Goal: Task Accomplishment & Management: Use online tool/utility

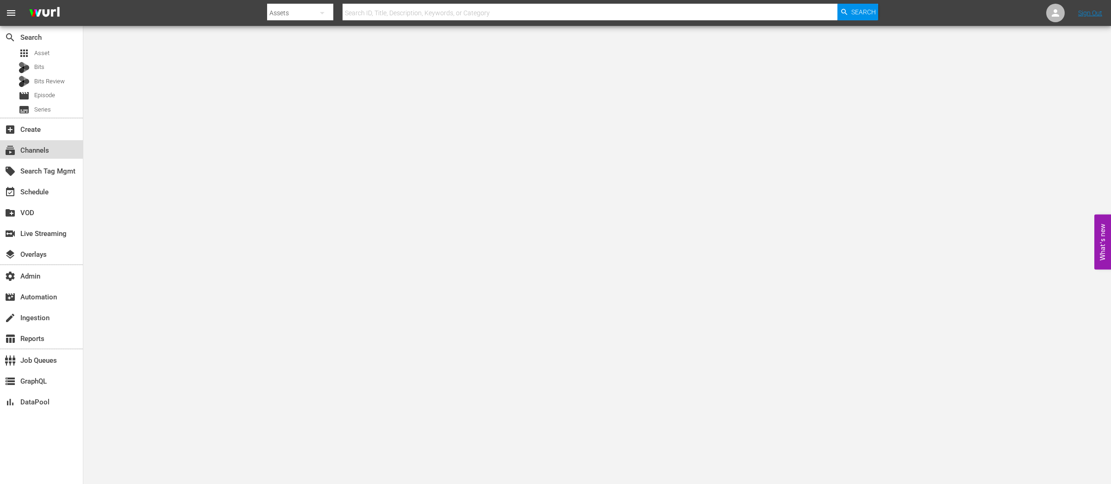
click at [51, 145] on div "subscriptions Channels" at bounding box center [26, 149] width 52 height 8
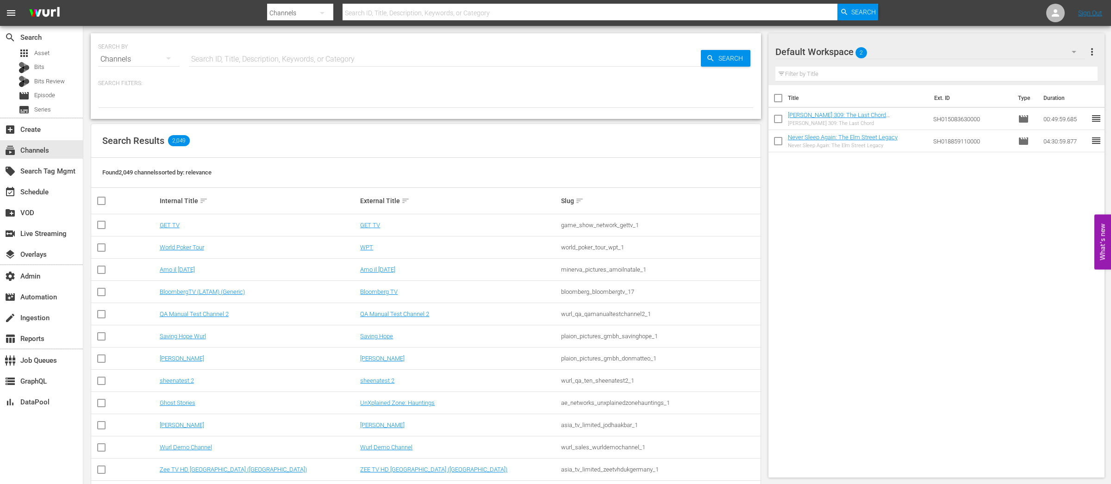
click at [285, 57] on input "text" at bounding box center [445, 59] width 512 height 22
type input "prime"
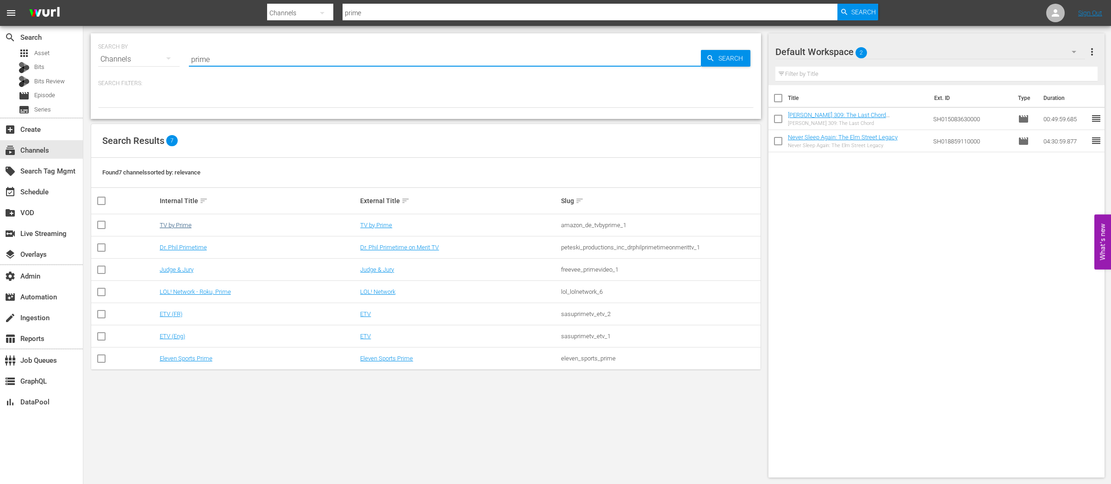
type input "prime"
click at [175, 224] on link "TV by Prime" at bounding box center [176, 225] width 32 height 7
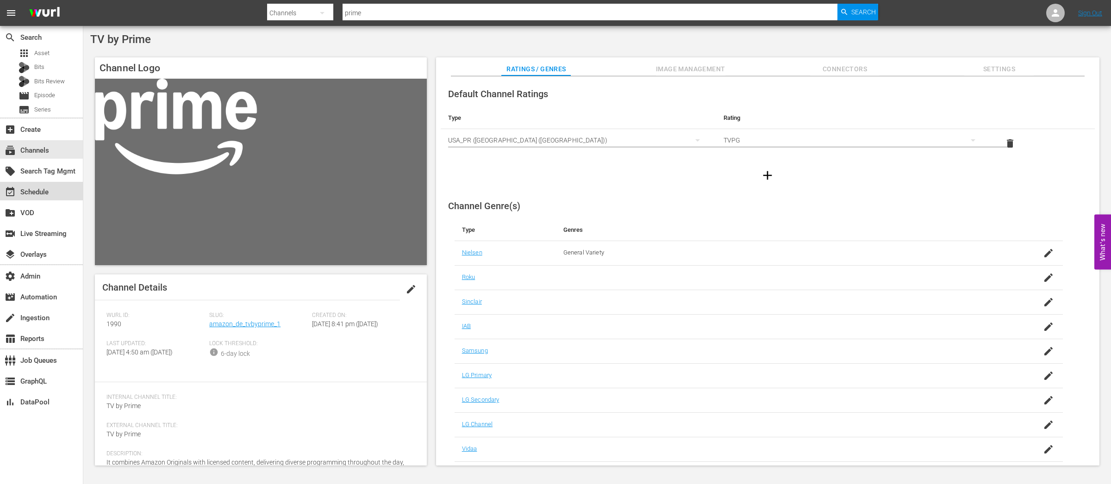
click at [31, 190] on div "event_available Schedule" at bounding box center [26, 191] width 52 height 8
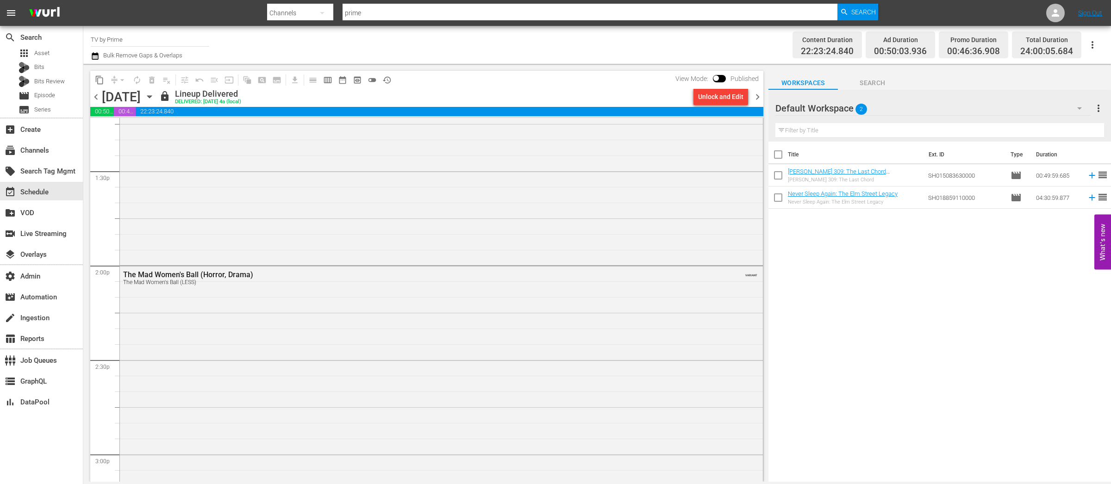
scroll to position [2599, 0]
click at [312, 307] on div "The Mad Women's Ball (Horror, Drama) The Mad Women's Ball (LESS) VARIANT" at bounding box center [441, 358] width 643 height 391
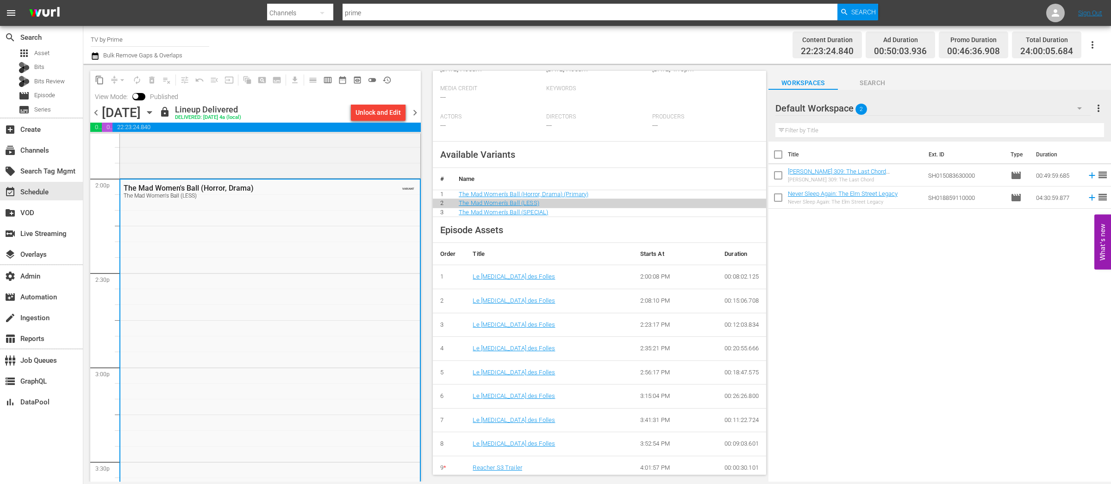
scroll to position [428, 0]
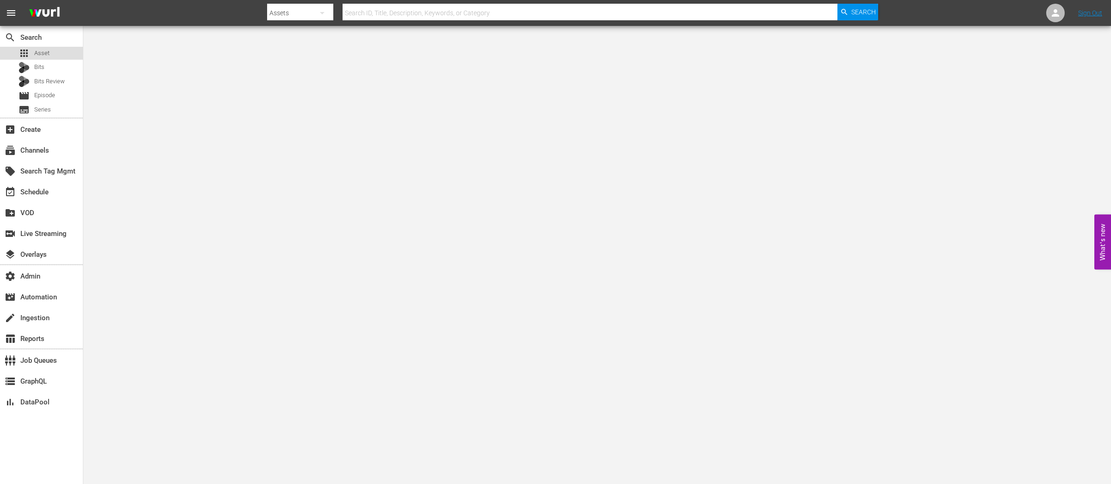
click at [50, 53] on div "apps Asset" at bounding box center [41, 53] width 83 height 13
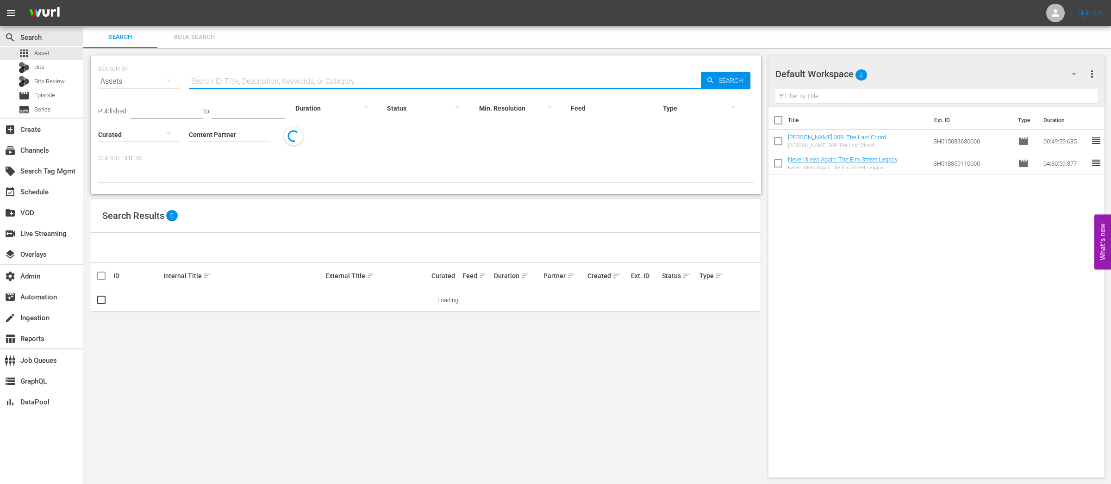
drag, startPoint x: 235, startPoint y: 80, endPoint x: 250, endPoint y: 84, distance: 15.5
click at [235, 80] on input "text" at bounding box center [445, 81] width 512 height 22
paste input "AMCNVR0000005578"
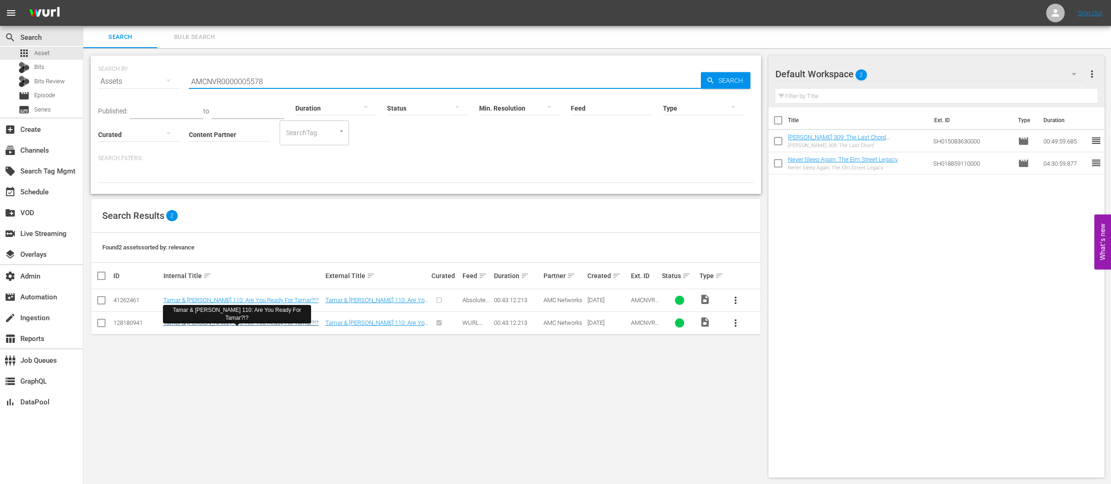
type input "AMCNVR0000005578"
click at [266, 325] on link "Tamar & Vince 110: Are You Ready For Tamar?!?" at bounding box center [240, 322] width 155 height 7
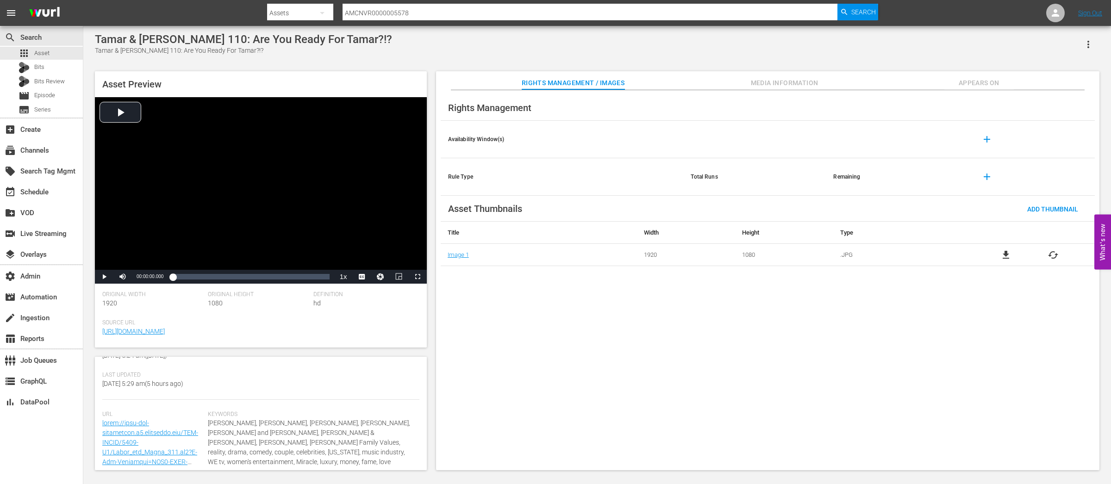
scroll to position [175, 0]
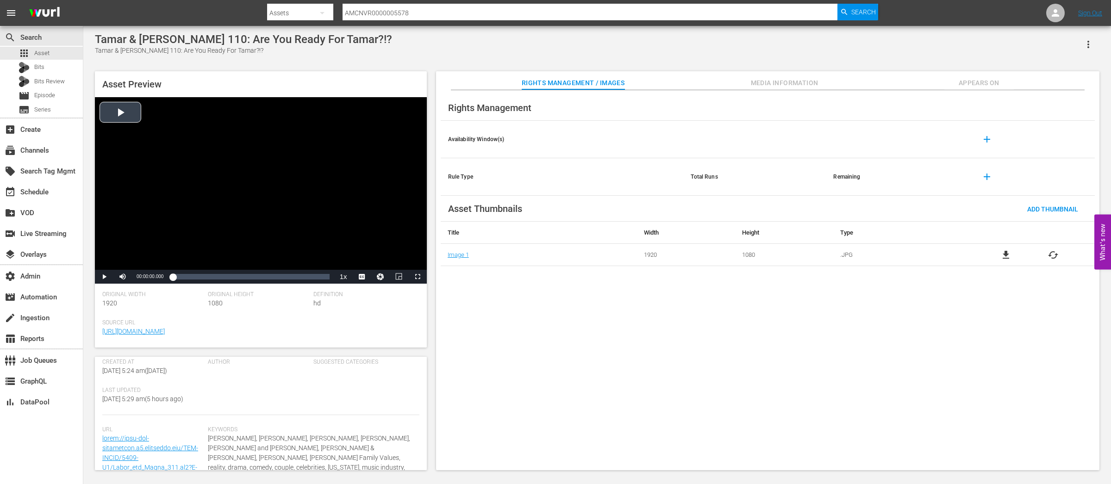
click at [130, 118] on div "Video Player" at bounding box center [261, 183] width 332 height 173
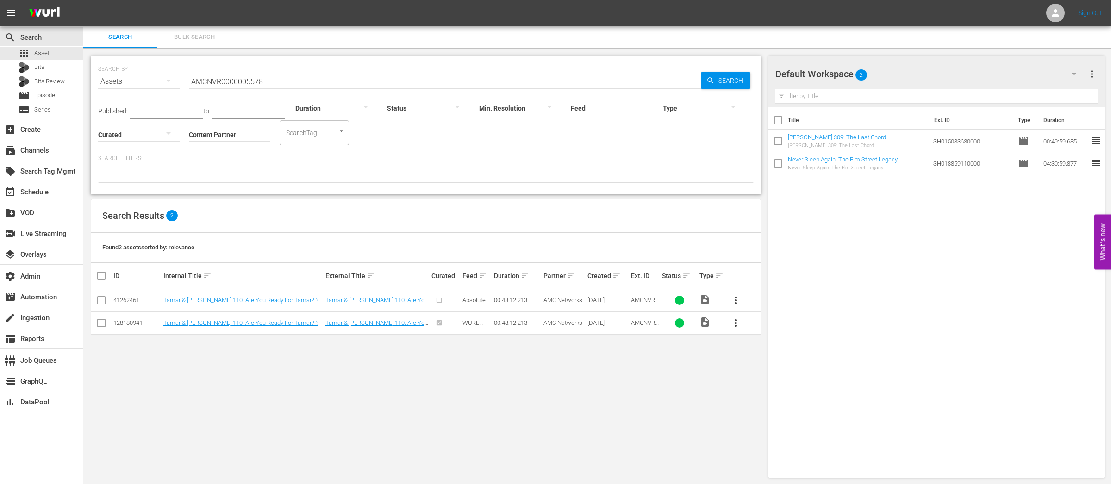
click at [128, 323] on div "128180941" at bounding box center [136, 322] width 47 height 7
copy div "128180941"
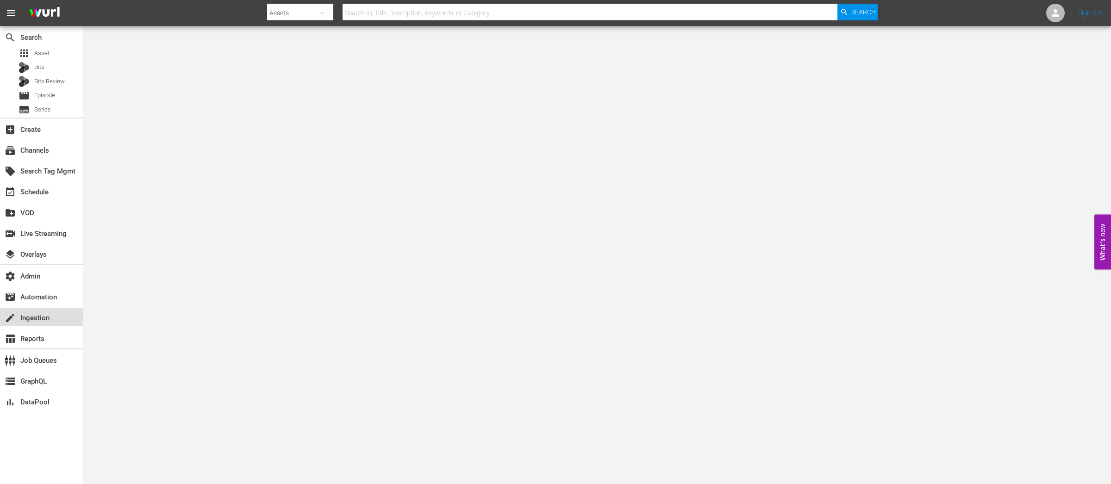
click at [37, 316] on div "create Ingestion" at bounding box center [26, 316] width 52 height 8
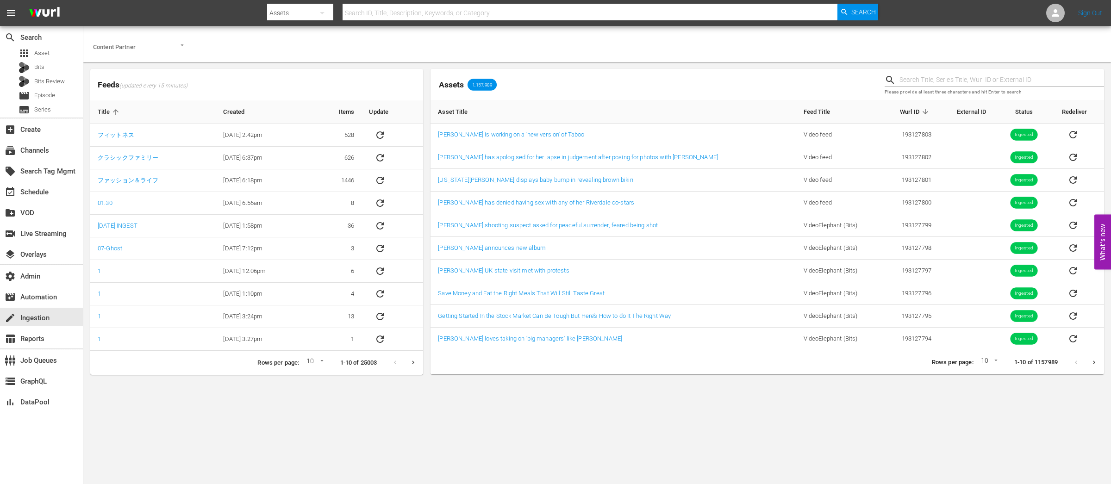
click at [929, 75] on input "text" at bounding box center [1001, 80] width 205 height 14
paste input "128180941"
type input "128180941"
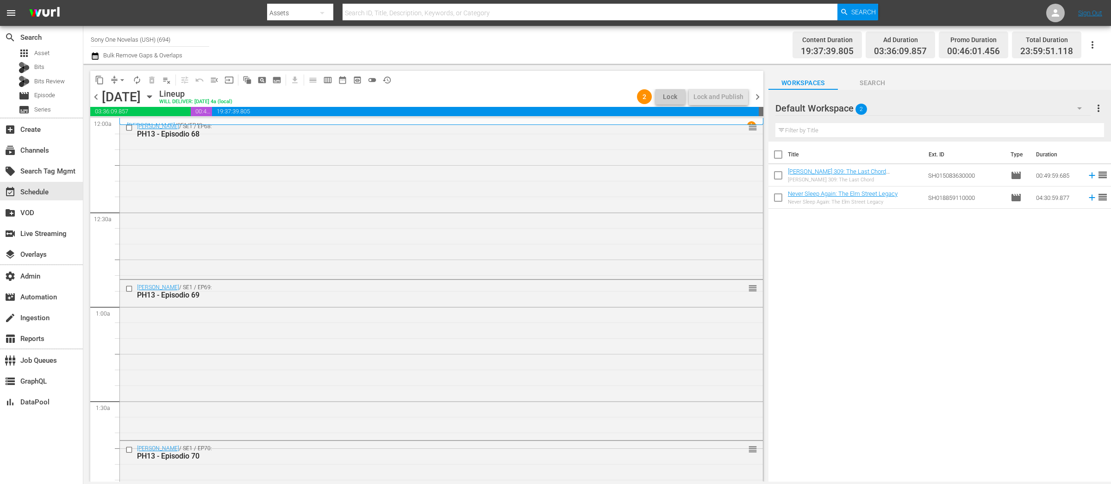
click at [1100, 108] on span "more_vert" at bounding box center [1098, 108] width 11 height 11
click at [1024, 124] on div "Clear All Workspace Items" at bounding box center [1038, 126] width 109 height 17
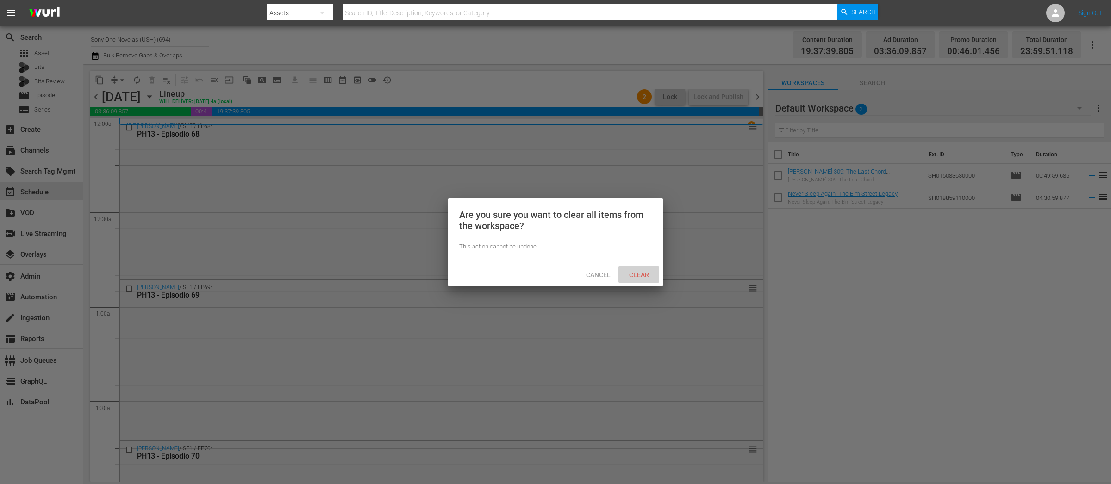
click at [639, 271] on span "Clear" at bounding box center [639, 274] width 35 height 7
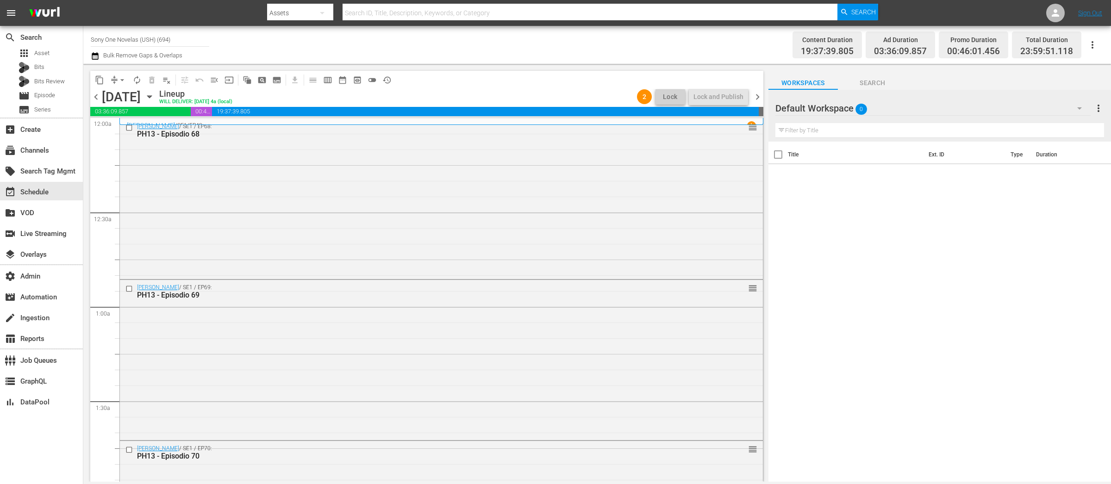
click at [544, 120] on div "Doña Bárbara / SE1 / EP48 1 PH13 USH - Episodio 48" at bounding box center [441, 121] width 644 height 7
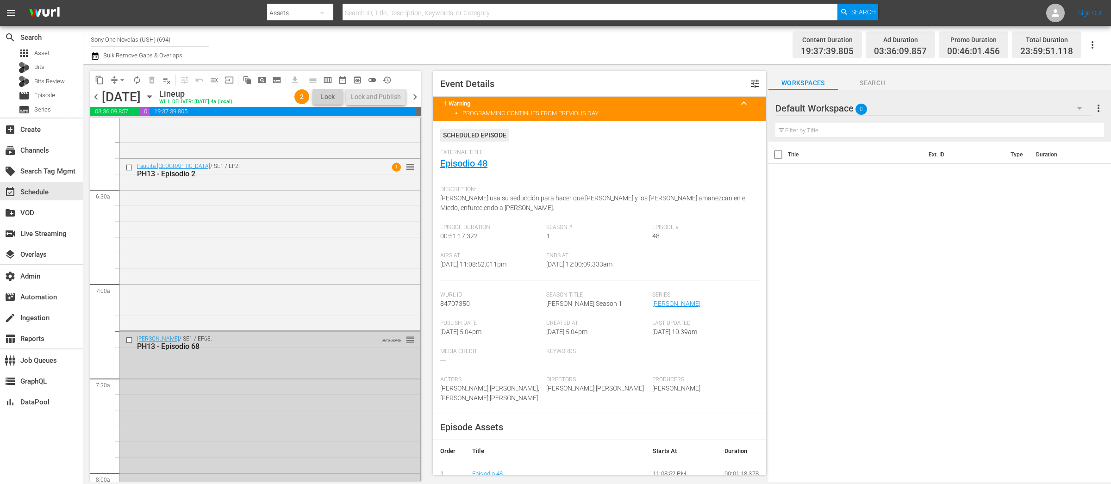
scroll to position [1181, 0]
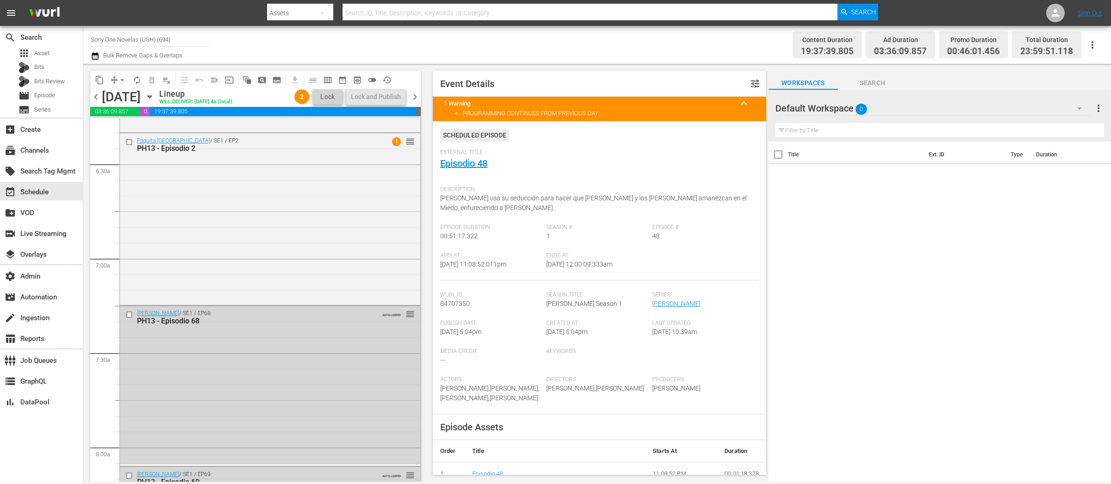
click at [337, 200] on div "Paquita La Del Barrio / SE1 / EP2: PH13 - Episodio 2 1 reorder" at bounding box center [270, 218] width 300 height 170
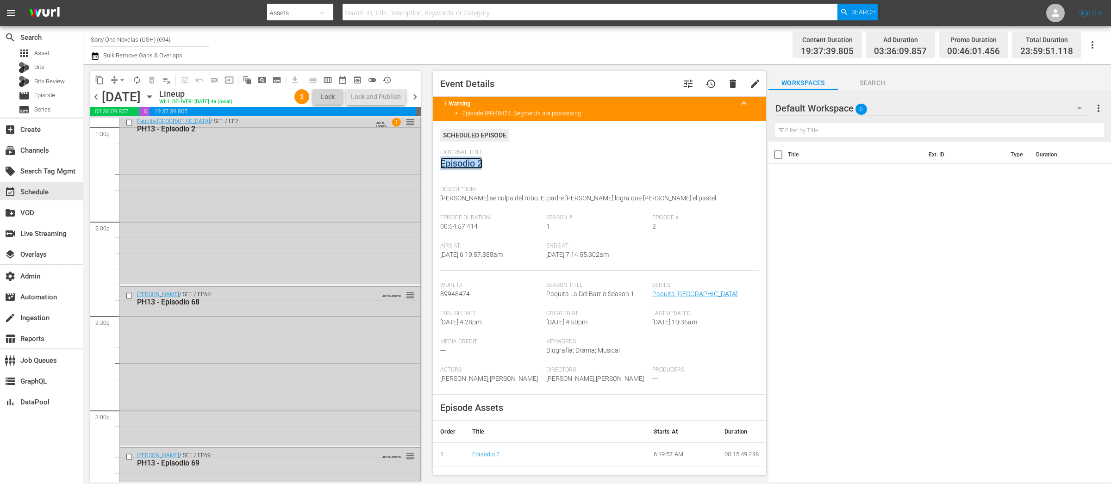
scroll to position [2542, 0]
click at [337, 193] on div "Paquita La Del Barrio / SE1 / EP2: PH13 - Episodio 2 AUTO-LOOPED 1 reorder" at bounding box center [270, 198] width 300 height 170
click at [294, 212] on div "Paquita La Del Barrio / SE1 / EP2: PH13 - Episodio 2 AUTO-LOOPED 1 reorder" at bounding box center [270, 199] width 300 height 170
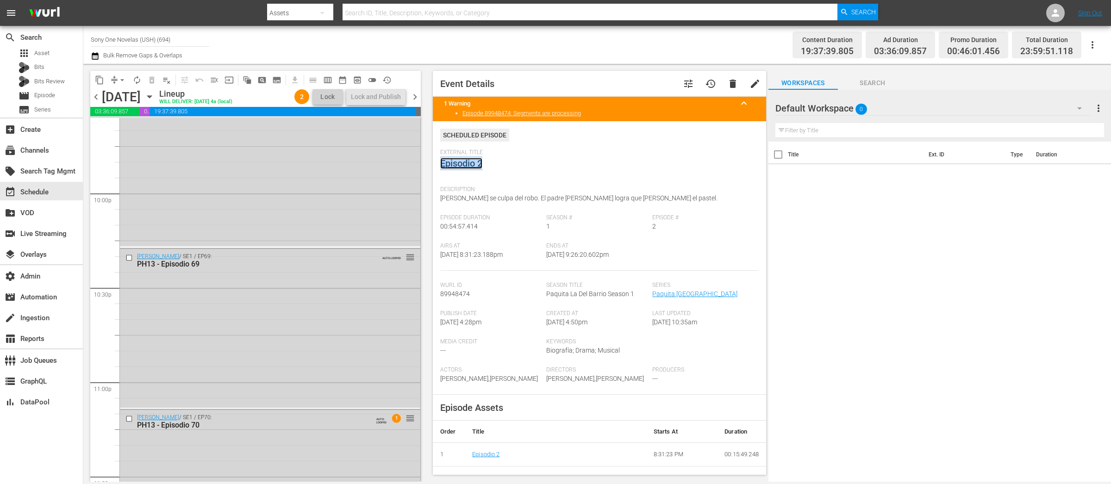
scroll to position [4169, 0]
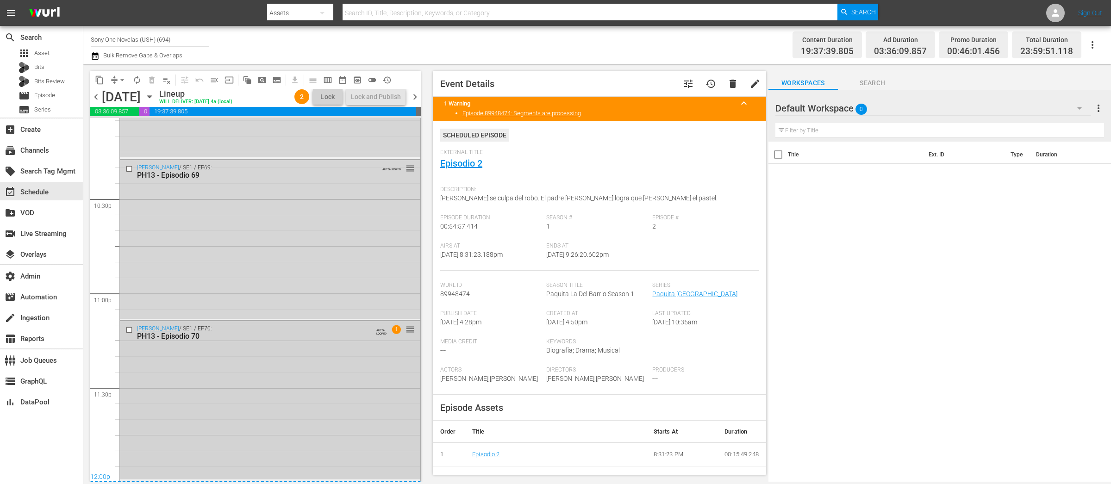
click at [250, 369] on div "Doña Bárbara / SE1 / EP70: PH13 - Episodio 70 AUTO-LOOPED 1 reorder" at bounding box center [270, 400] width 300 height 158
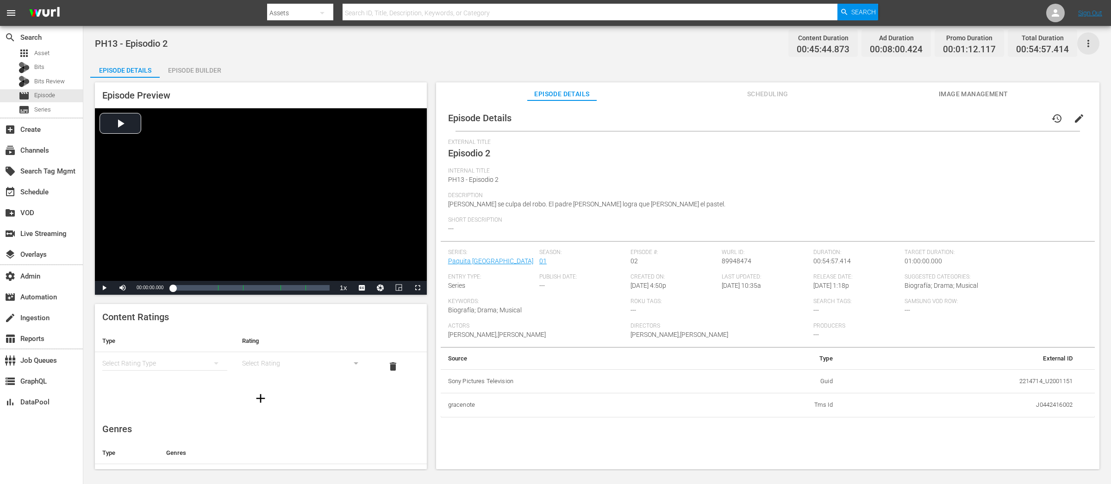
click at [888, 45] on icon "button" at bounding box center [1088, 43] width 11 height 11
click at [888, 50] on div "Add Episode to Workspace" at bounding box center [1021, 47] width 141 height 22
click at [888, 45] on icon "button" at bounding box center [1088, 43] width 2 height 7
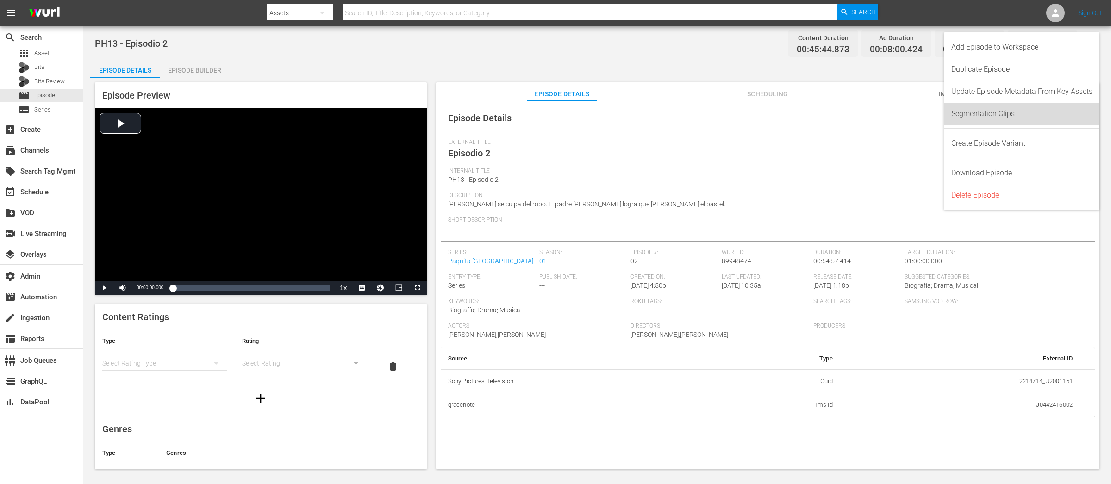
click at [888, 113] on div "Segmentation Clips" at bounding box center [1021, 114] width 141 height 22
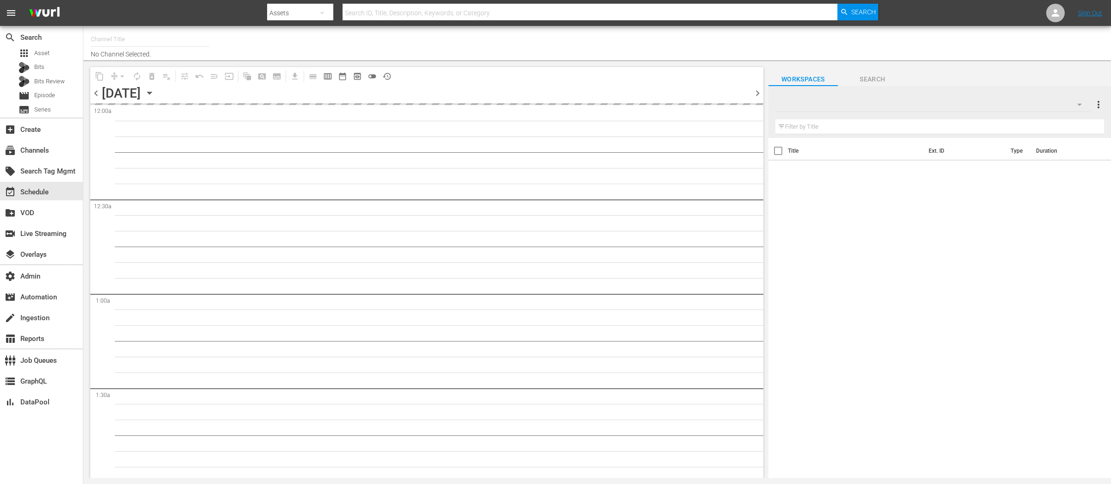
type input "Sony One Novelas (USH) (694)"
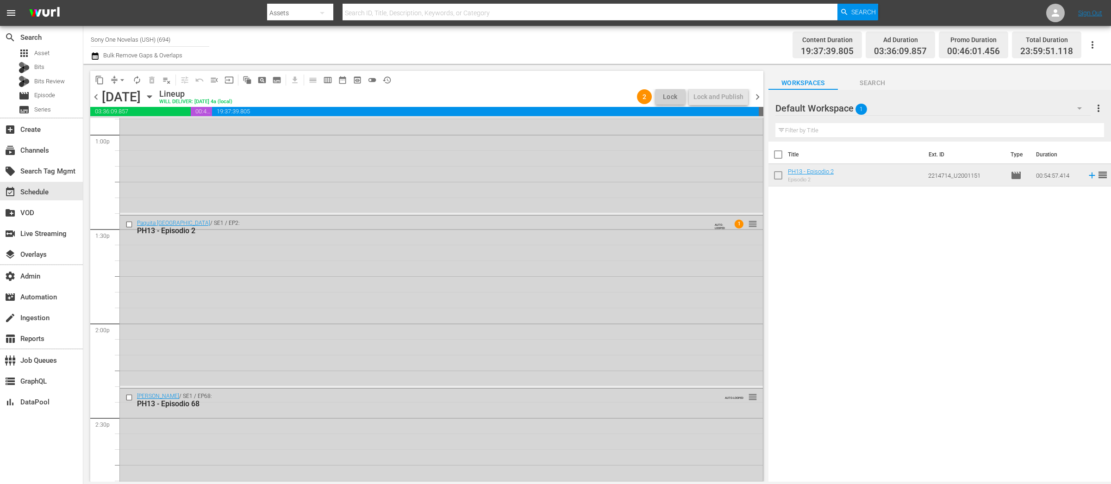
scroll to position [2445, 0]
click at [482, 291] on div "Paquita La Del Barrio / SE1 / EP2: PH13 - Episodio 2 AUTO-LOOPED 1 reorder" at bounding box center [441, 295] width 643 height 170
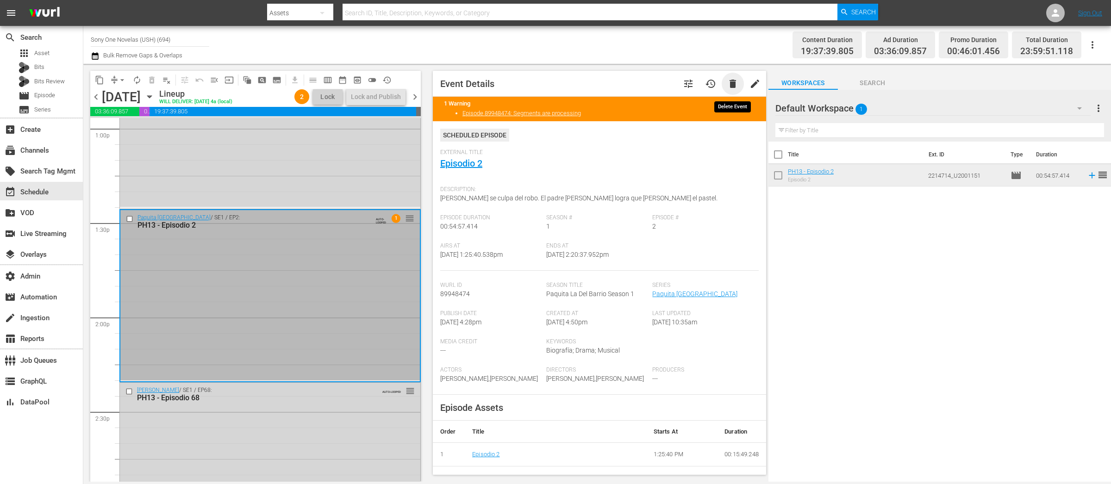
click at [731, 86] on span "delete" at bounding box center [732, 83] width 11 height 11
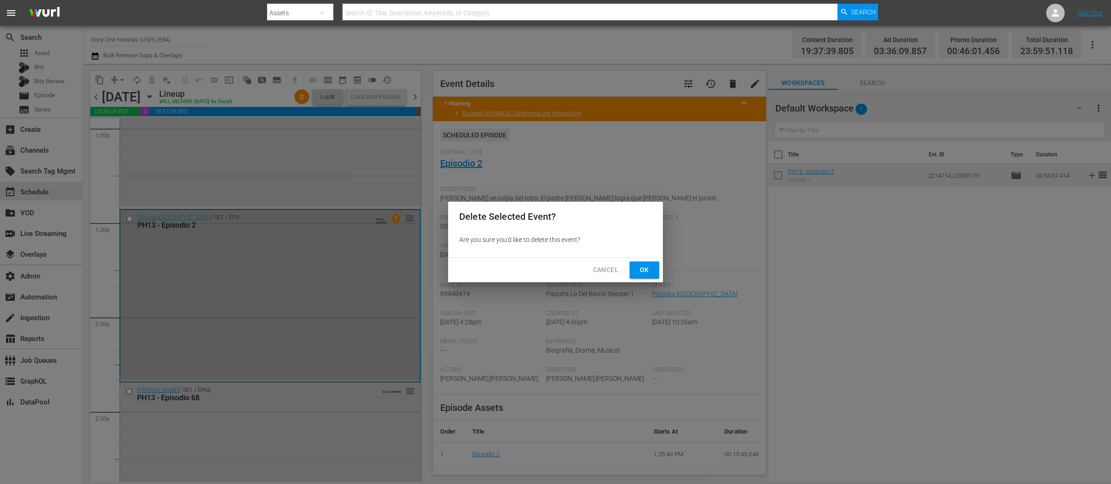
click at [641, 270] on span "Ok" at bounding box center [644, 270] width 15 height 12
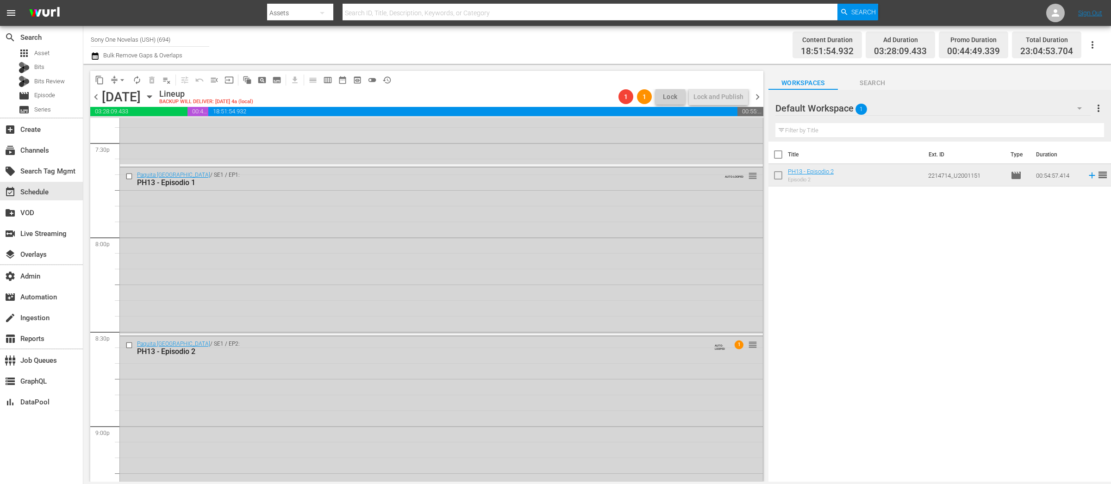
scroll to position [3734, 0]
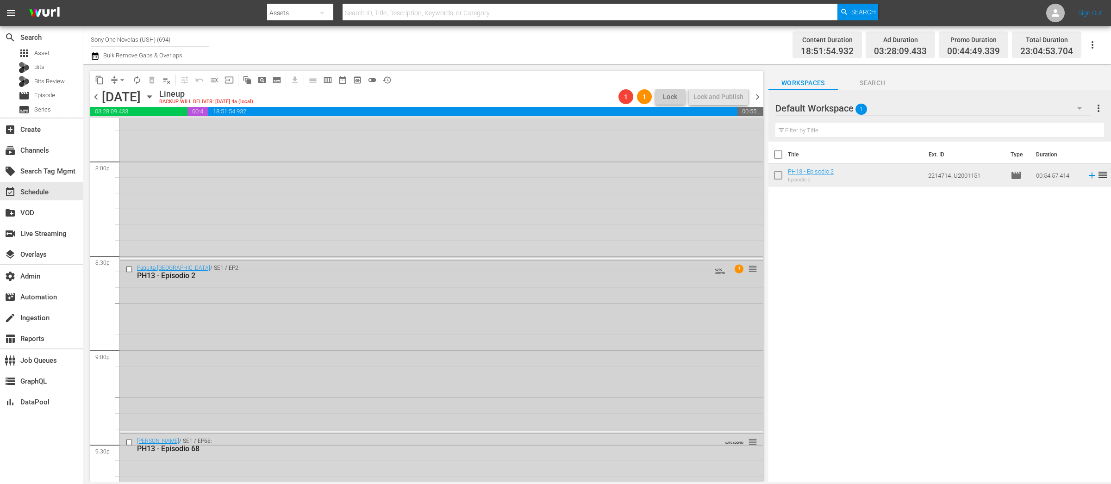
click at [489, 305] on div "Paquita La Del Barrio / SE1 / EP2: PH13 - Episodio 2 AUTO-LOOPED 1 reorder" at bounding box center [441, 346] width 643 height 170
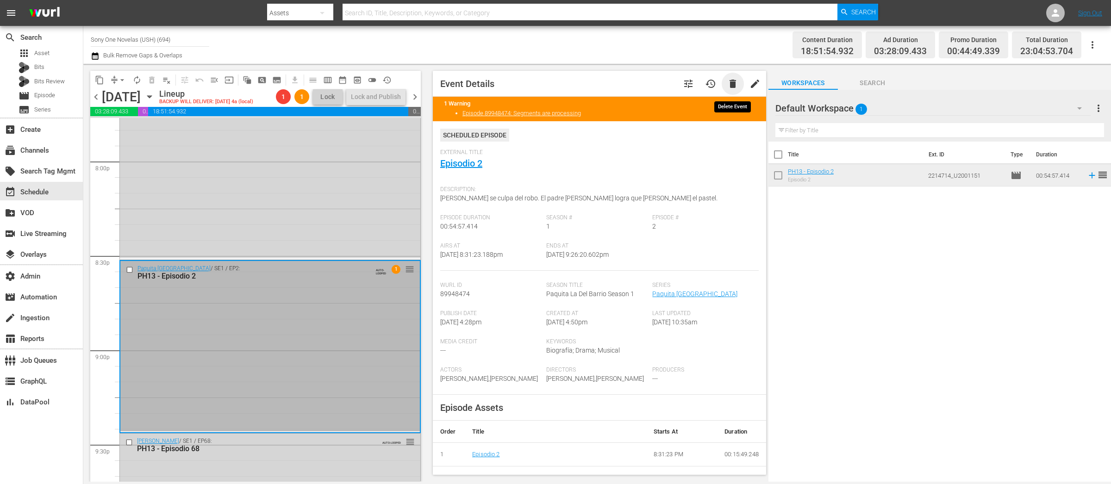
click at [735, 85] on span "delete" at bounding box center [732, 83] width 11 height 11
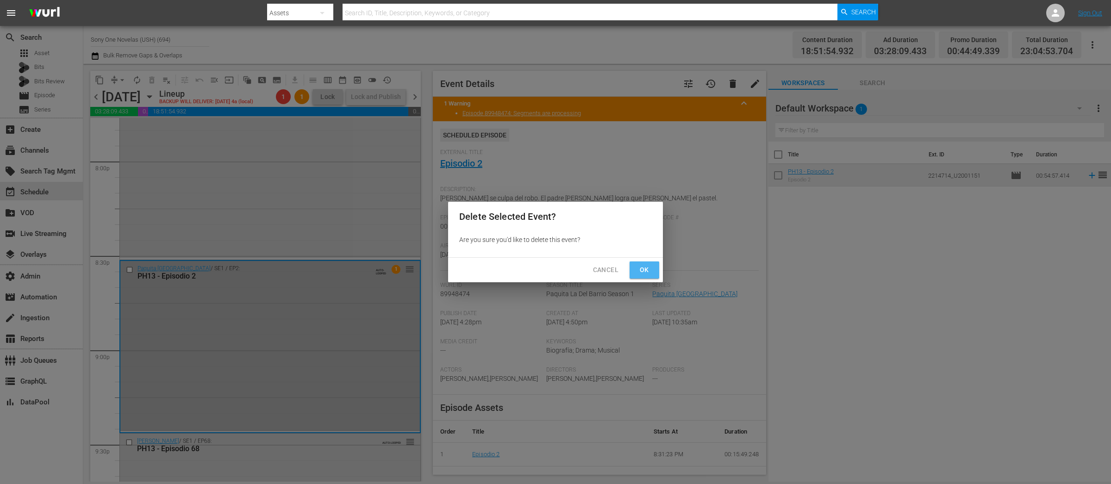
drag, startPoint x: 642, startPoint y: 270, endPoint x: 624, endPoint y: 271, distance: 18.1
click at [641, 270] on span "Ok" at bounding box center [644, 270] width 15 height 12
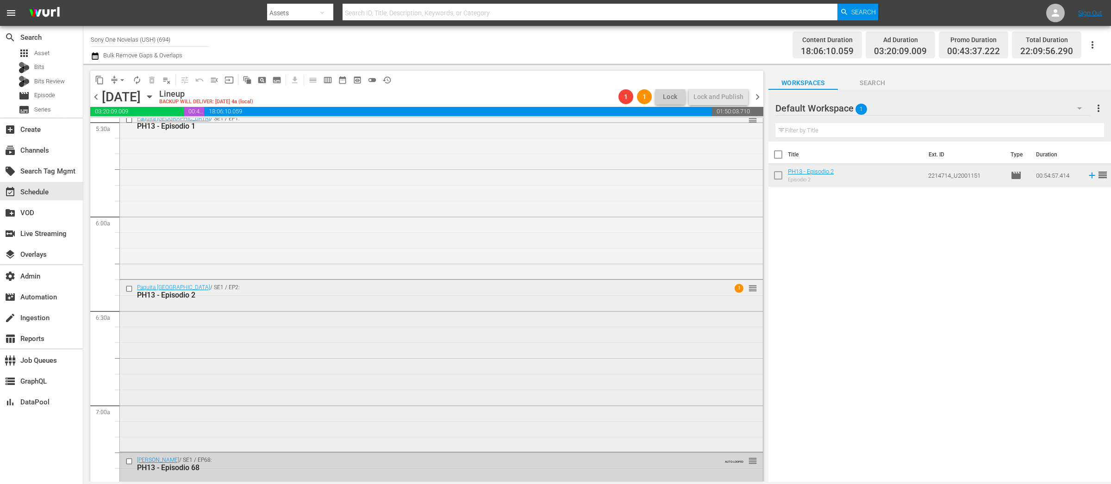
scroll to position [1037, 0]
click at [506, 367] on div "Paquita La Del Barrio / SE1 / EP2: PH13 - Episodio 2 1 reorder" at bounding box center [441, 363] width 643 height 170
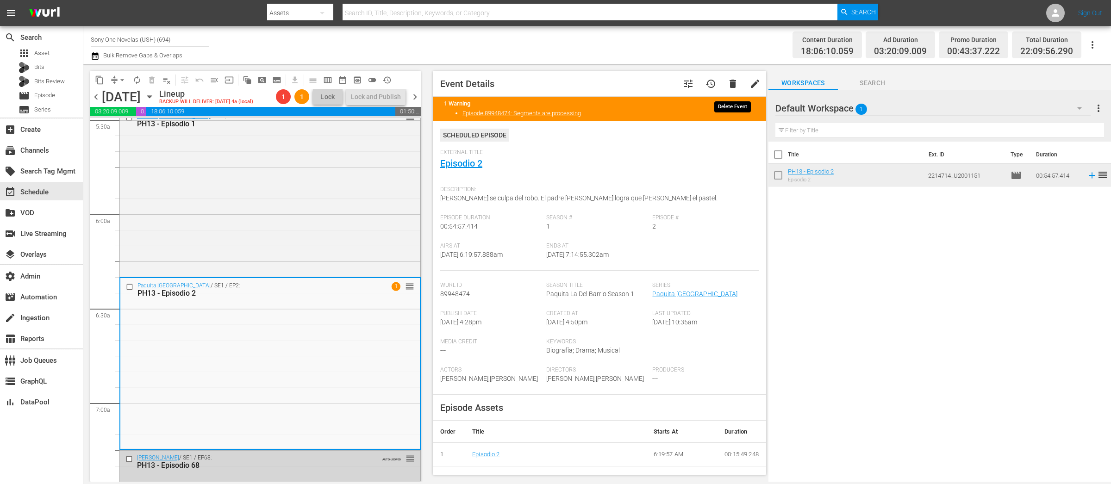
click at [733, 84] on span "delete" at bounding box center [732, 83] width 11 height 11
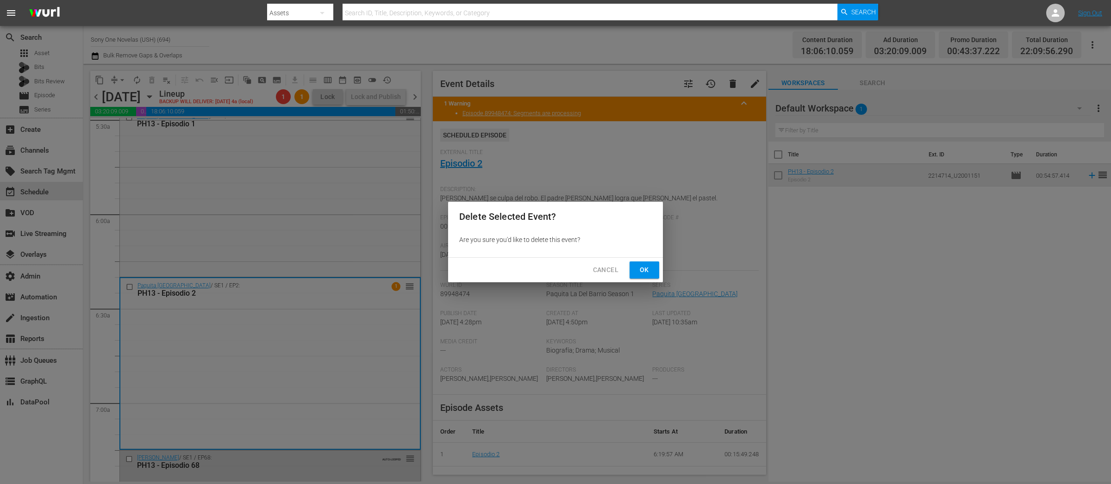
drag, startPoint x: 643, startPoint y: 272, endPoint x: 650, endPoint y: 266, distance: 9.2
click at [643, 272] on span "Ok" at bounding box center [644, 270] width 15 height 12
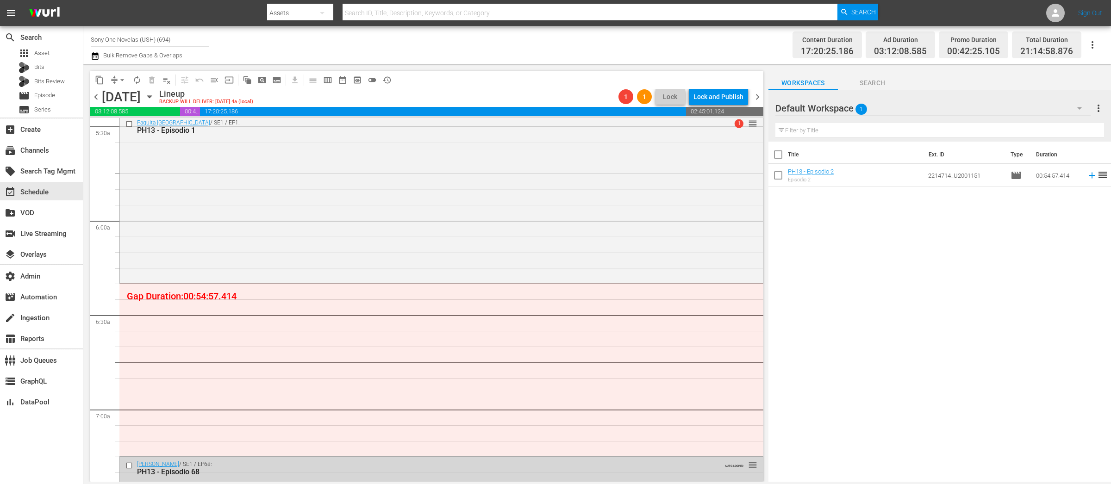
scroll to position [1040, 0]
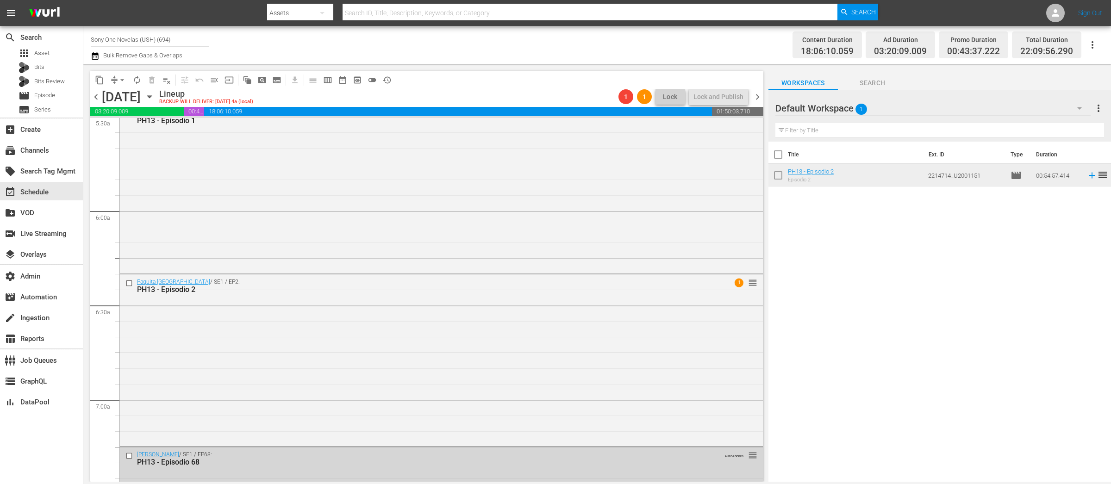
drag, startPoint x: 825, startPoint y: 172, endPoint x: 1040, endPoint y: 9, distance: 270.4
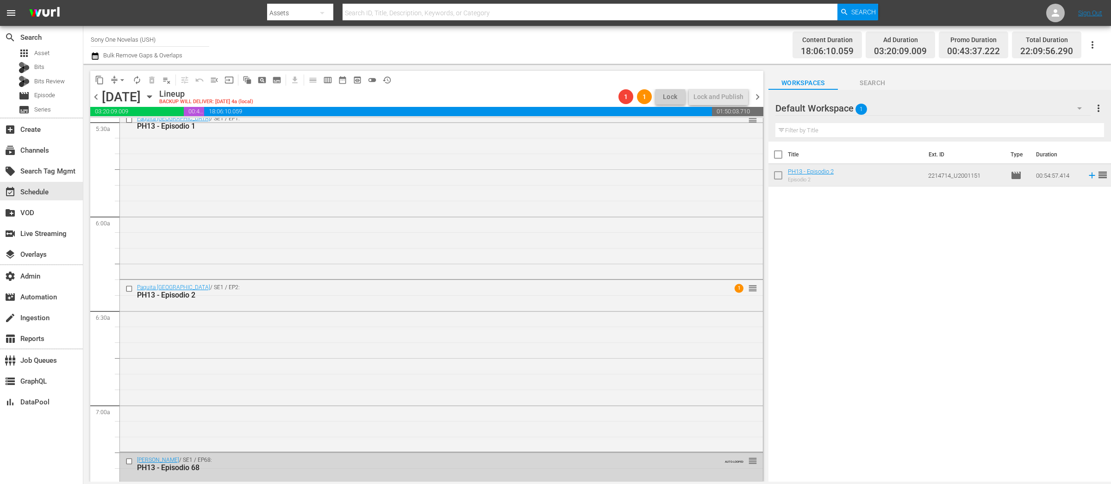
scroll to position [1039, 0]
click at [543, 353] on div "Paquita La Del Barrio / SE1 / EP2: PH13 - Episodio 2 1 reorder" at bounding box center [441, 360] width 643 height 170
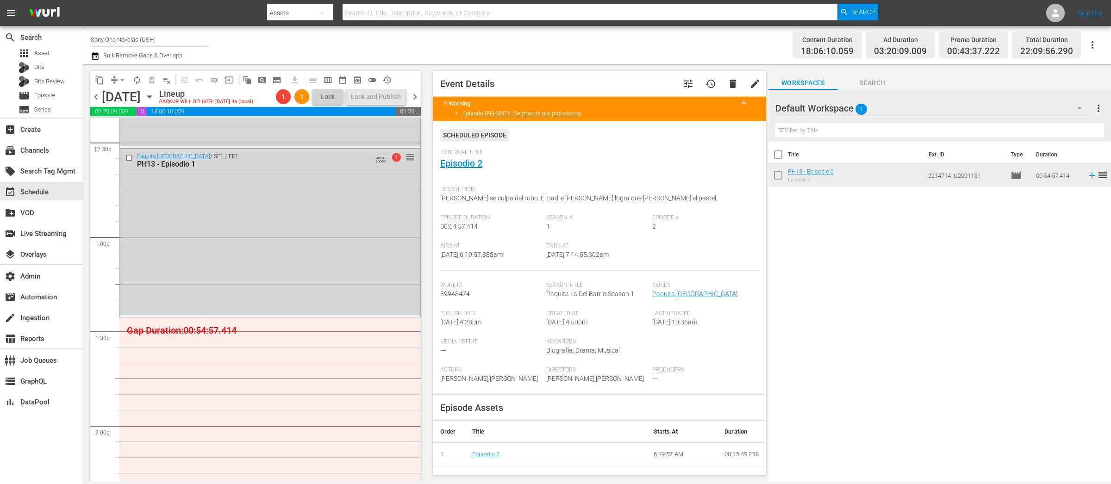
scroll to position [2367, 0]
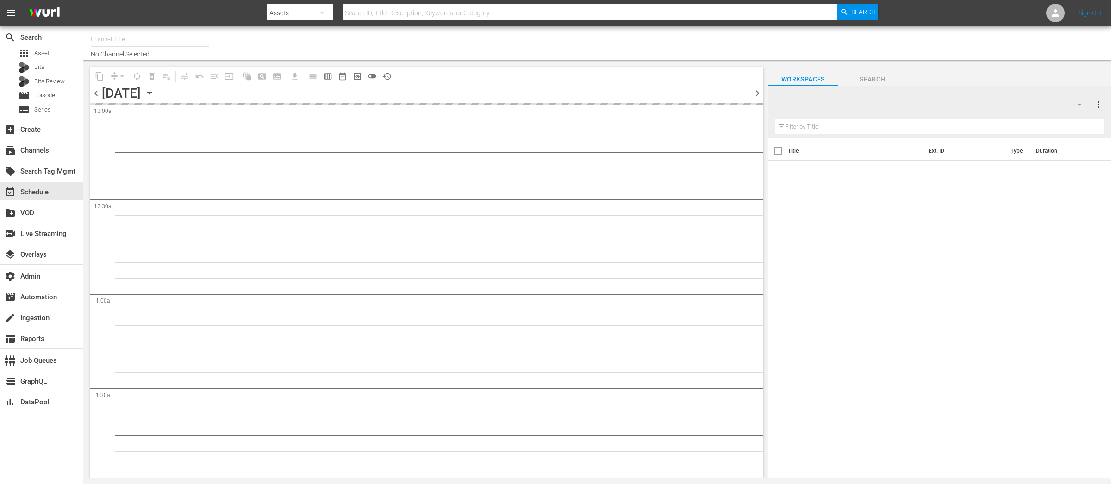
type input "Sony One Novelas (USH) (694)"
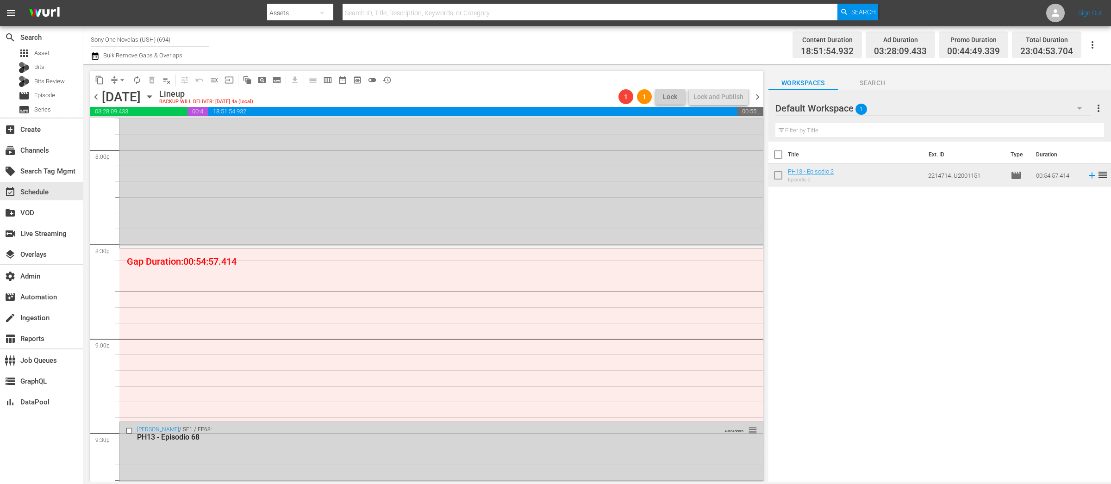
scroll to position [3750, 0]
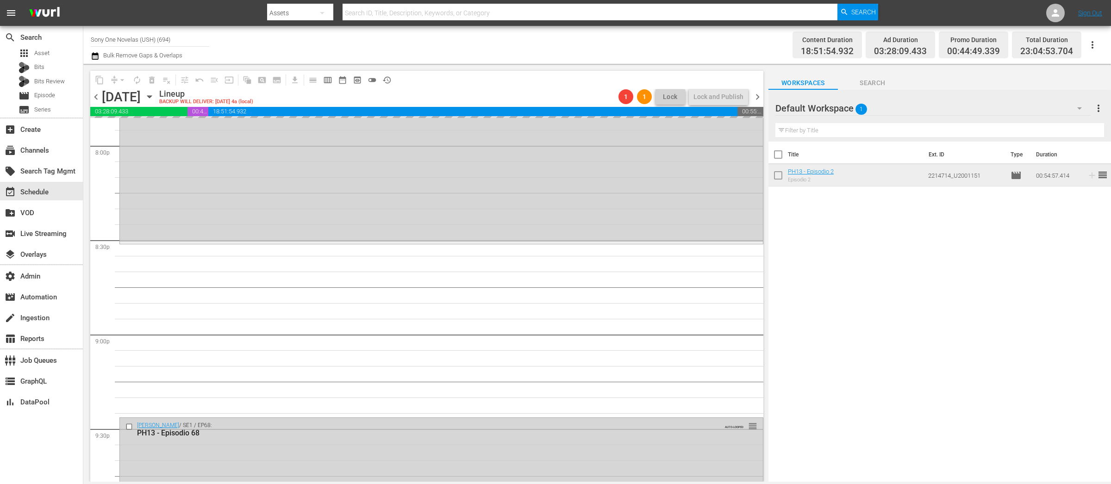
drag, startPoint x: 825, startPoint y: 172, endPoint x: 93, endPoint y: 118, distance: 733.9
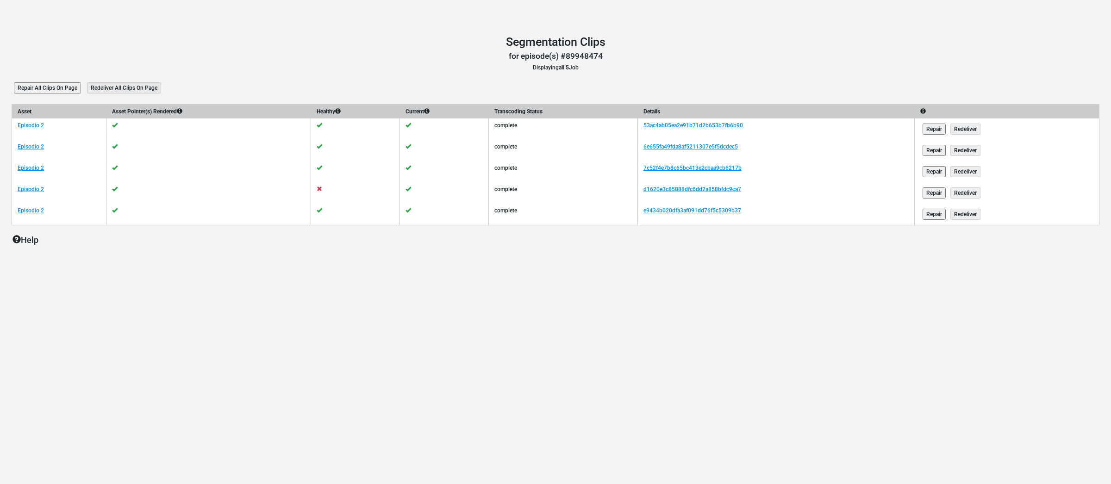
click at [936, 190] on input "Repair" at bounding box center [934, 192] width 23 height 11
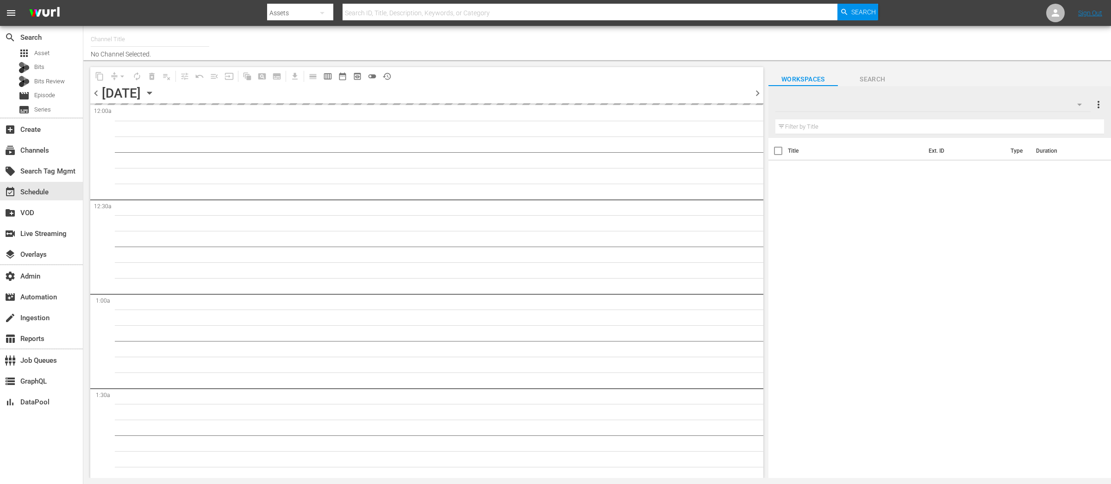
type input "Sony One Novelas (USH) (694)"
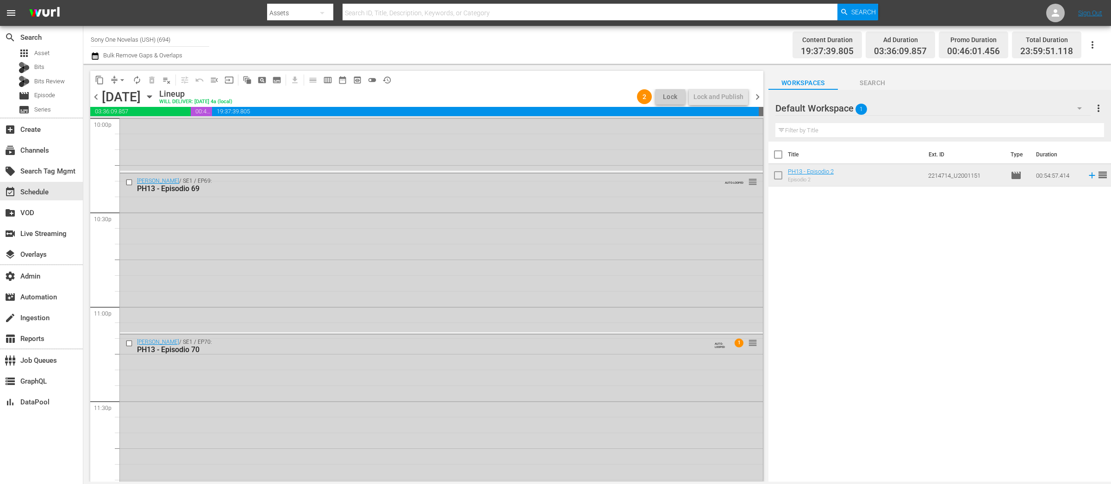
scroll to position [4169, 0]
